Goal: Navigation & Orientation: Understand site structure

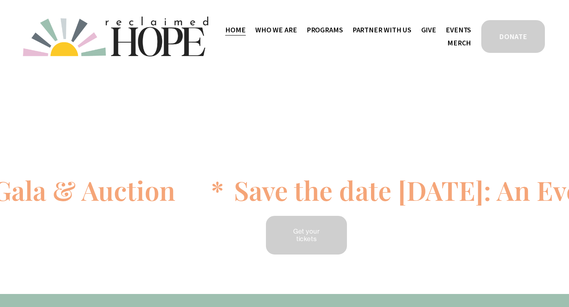
click at [0, 0] on span "Staff & Board" at bounding box center [0, 0] width 0 height 0
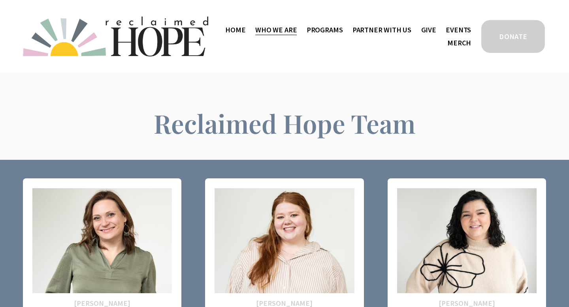
click at [0, 0] on span "Work With Us" at bounding box center [0, 0] width 0 height 0
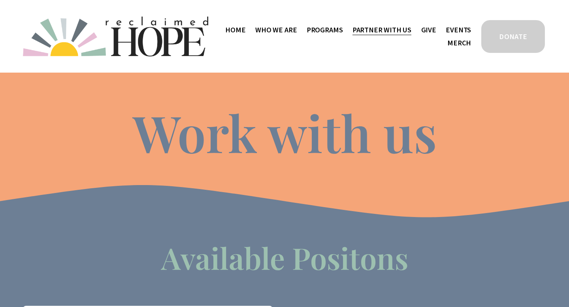
click at [459, 28] on link "Events" at bounding box center [458, 29] width 25 height 13
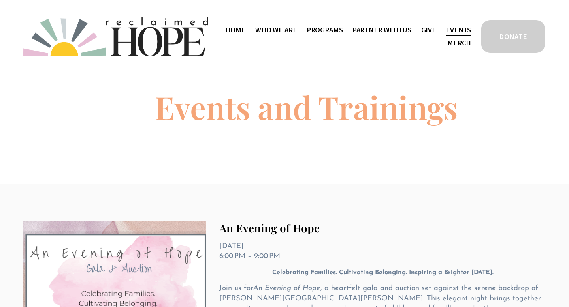
click at [244, 32] on link "Home" at bounding box center [235, 29] width 20 height 13
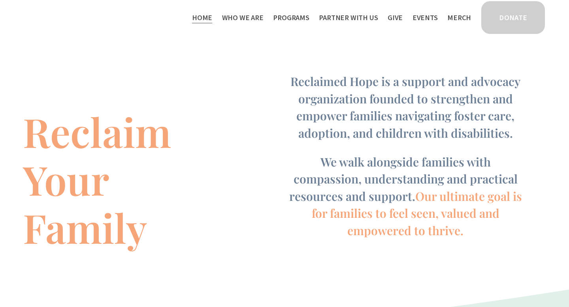
scroll to position [458, 0]
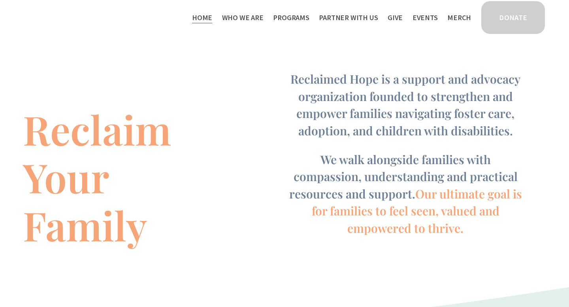
click at [0, 0] on span "Staff & Board" at bounding box center [0, 0] width 0 height 0
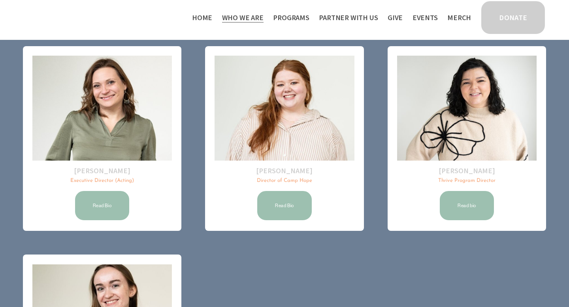
scroll to position [95, 0]
